Goal: Find specific page/section: Find specific page/section

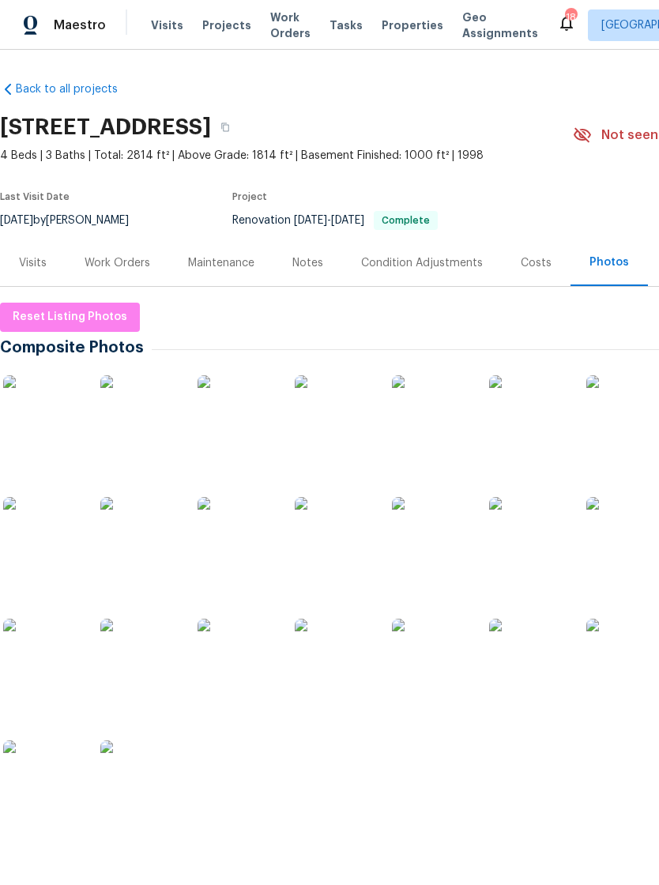
click at [81, 96] on link "Back to all projects" at bounding box center [76, 89] width 152 height 16
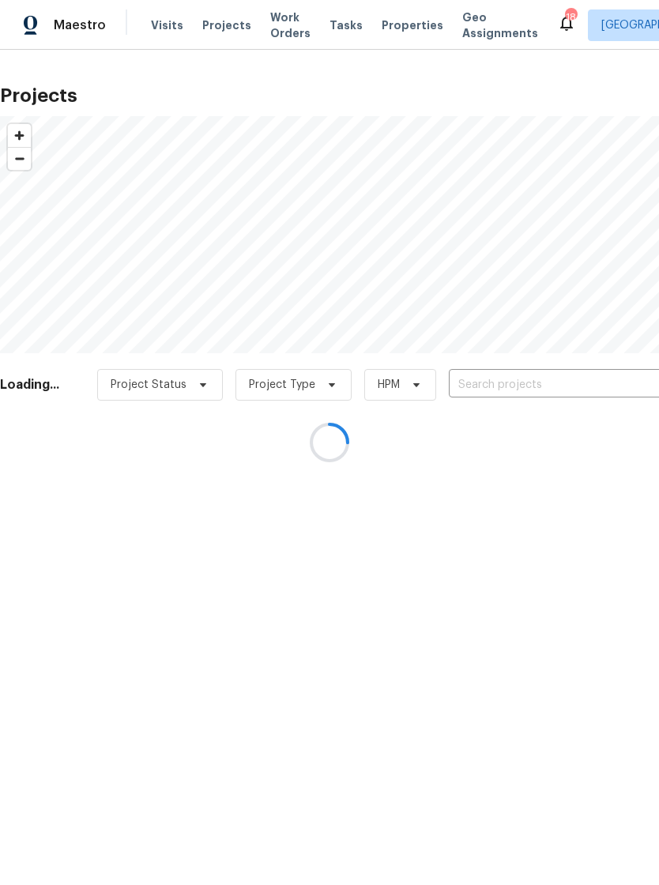
click at [485, 379] on div at bounding box center [329, 442] width 659 height 885
click at [483, 387] on div at bounding box center [329, 442] width 659 height 885
click at [211, 17] on div at bounding box center [329, 442] width 659 height 885
click at [232, 28] on div at bounding box center [329, 442] width 659 height 885
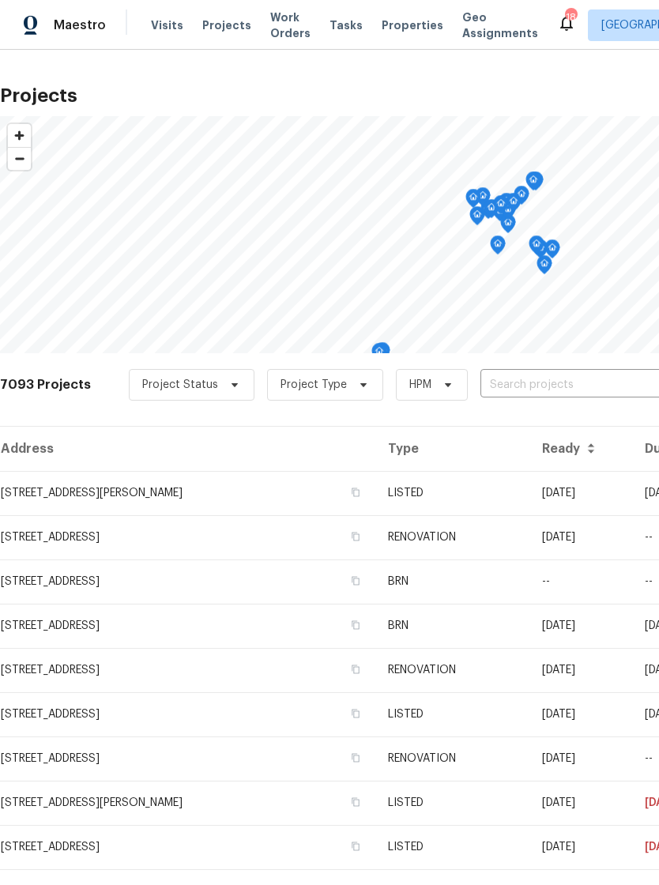
click at [522, 385] on input "text" at bounding box center [570, 385] width 181 height 24
type input "[PERSON_NAME]"
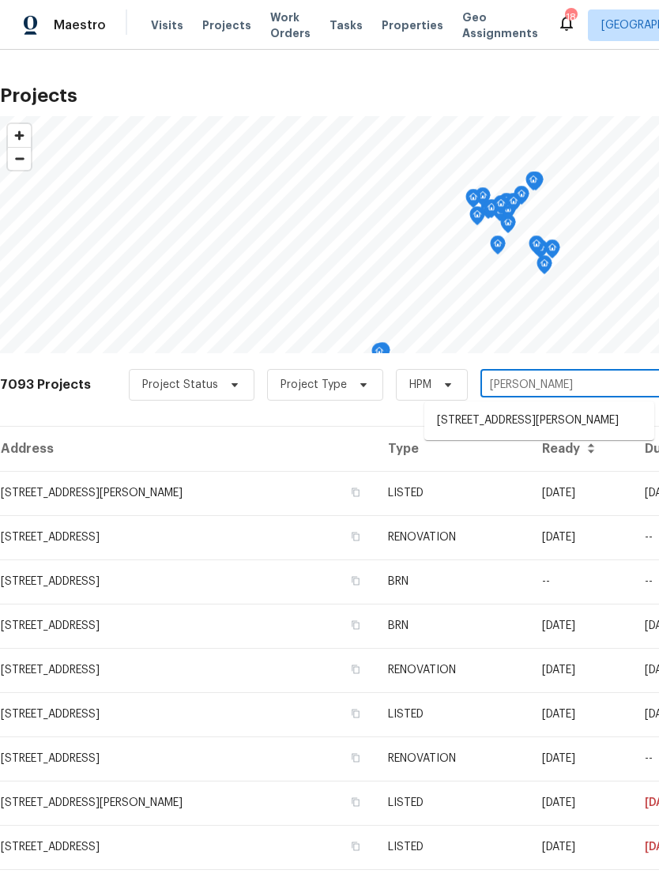
click at [506, 408] on li "[STREET_ADDRESS][PERSON_NAME]" at bounding box center [539, 421] width 230 height 26
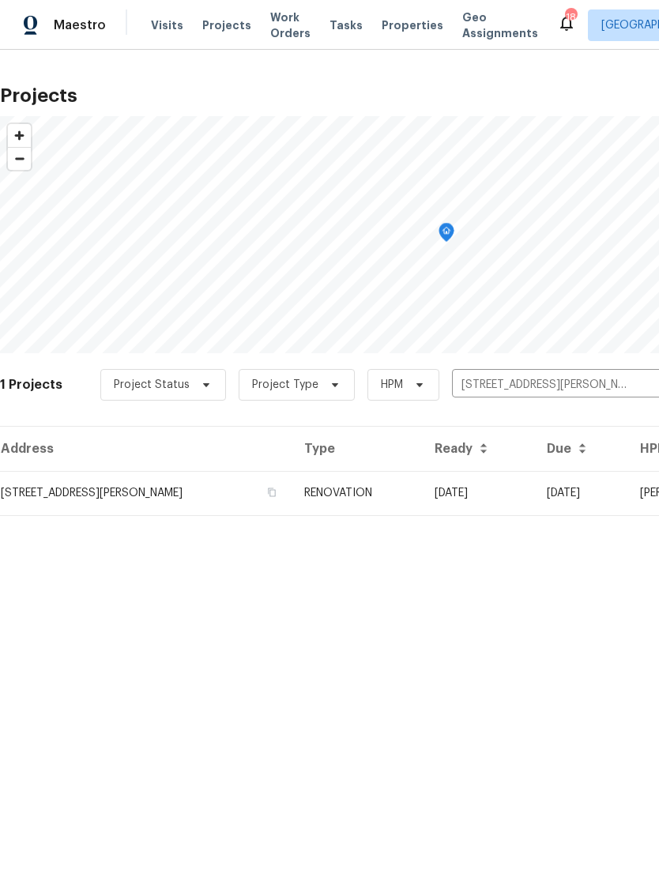
click at [227, 487] on td "[STREET_ADDRESS][PERSON_NAME]" at bounding box center [145, 493] width 291 height 44
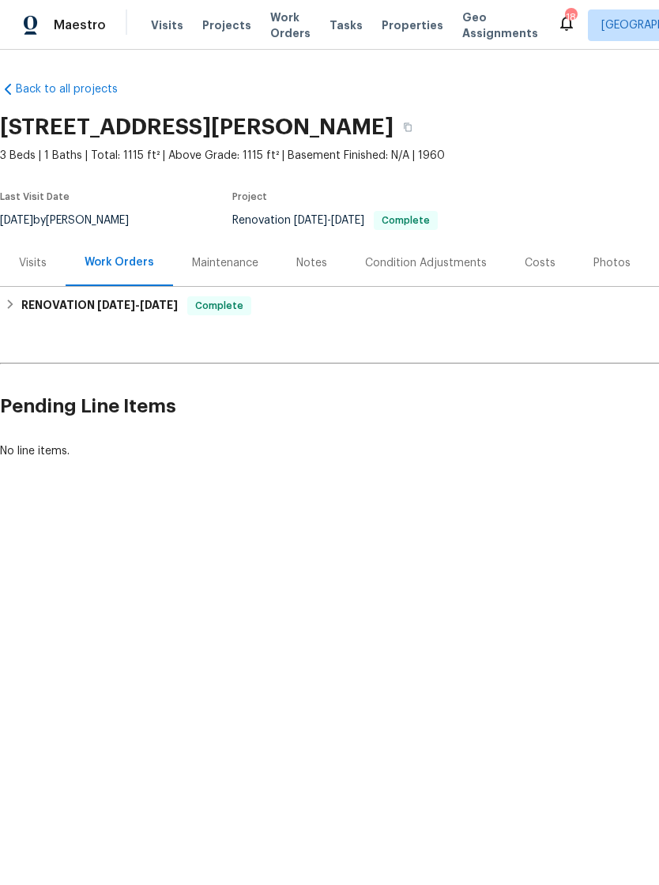
click at [615, 259] on div "Photos" at bounding box center [611, 263] width 37 height 16
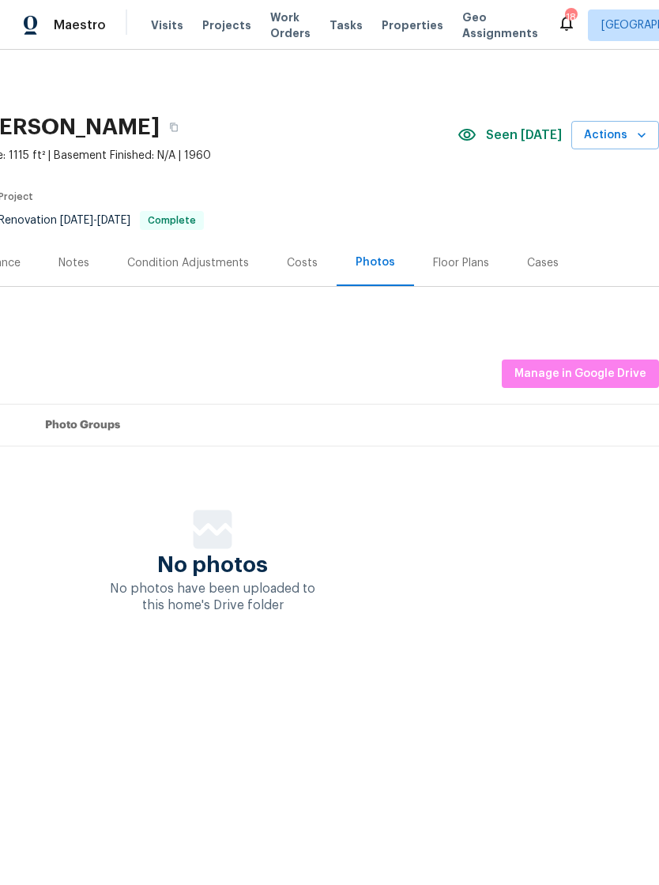
scroll to position [0, 234]
click at [561, 374] on span "Manage in Google Drive" at bounding box center [580, 374] width 132 height 20
